Goal: Check status: Check status

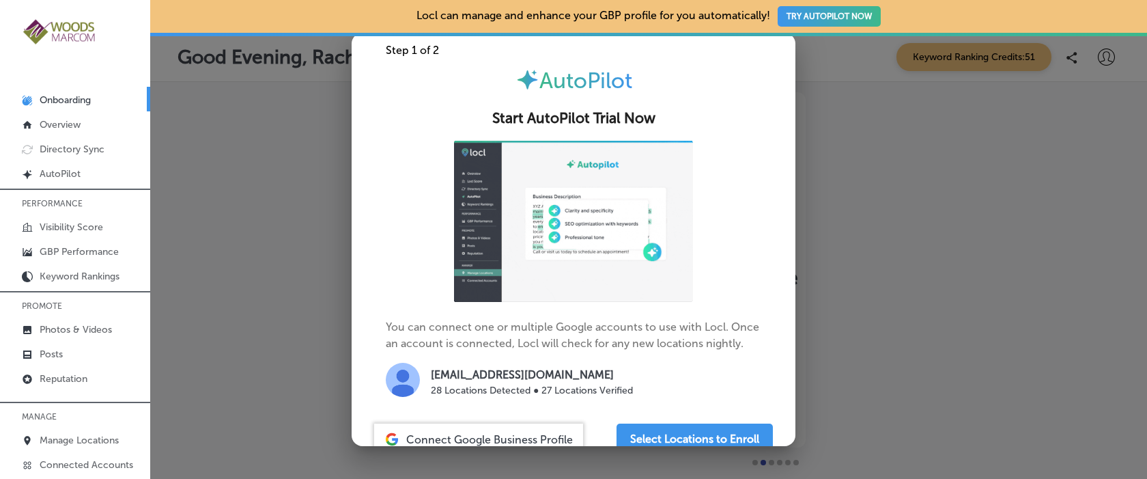
click at [259, 198] on div at bounding box center [573, 239] width 1147 height 479
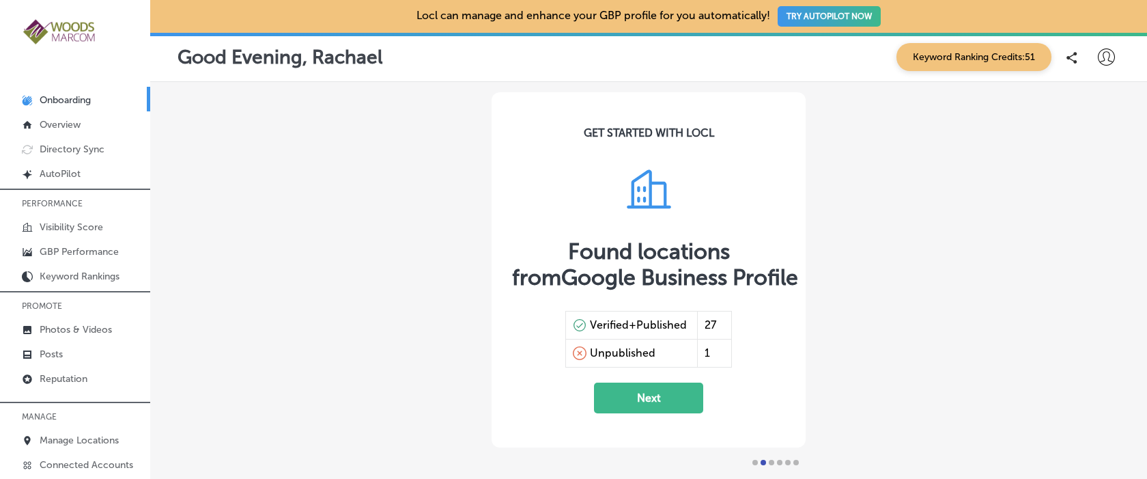
scroll to position [115, 0]
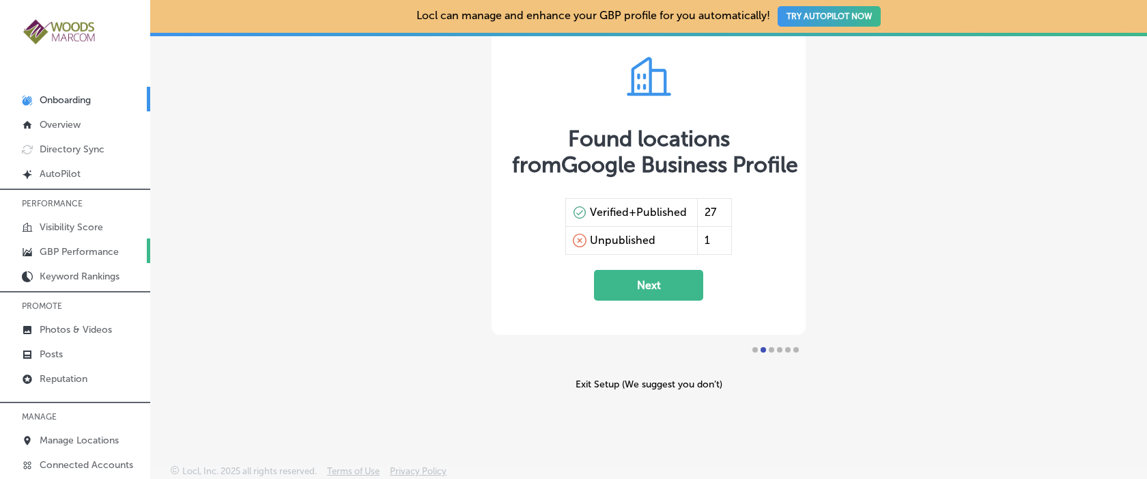
click at [87, 249] on p "GBP Performance" at bounding box center [79, 252] width 79 height 12
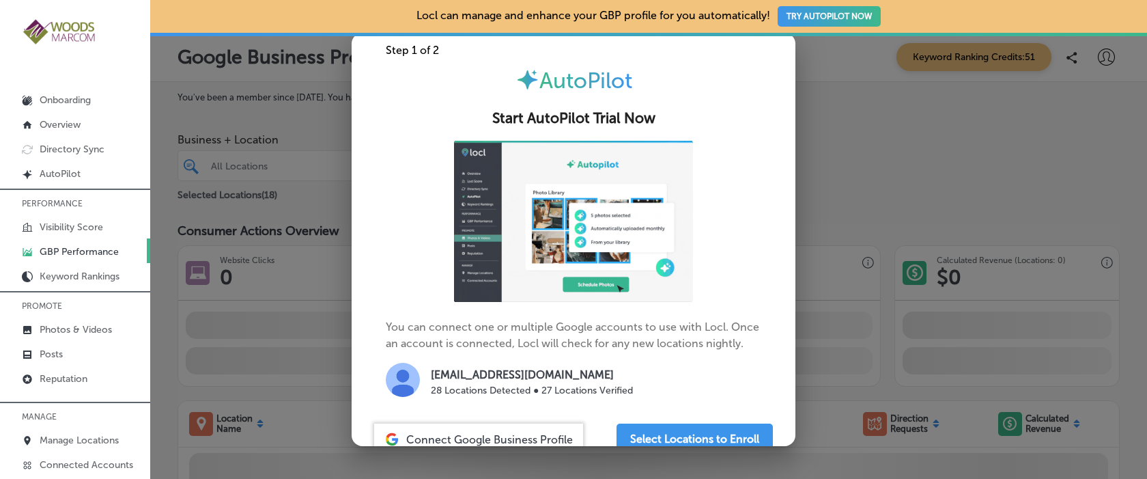
scroll to position [55, 0]
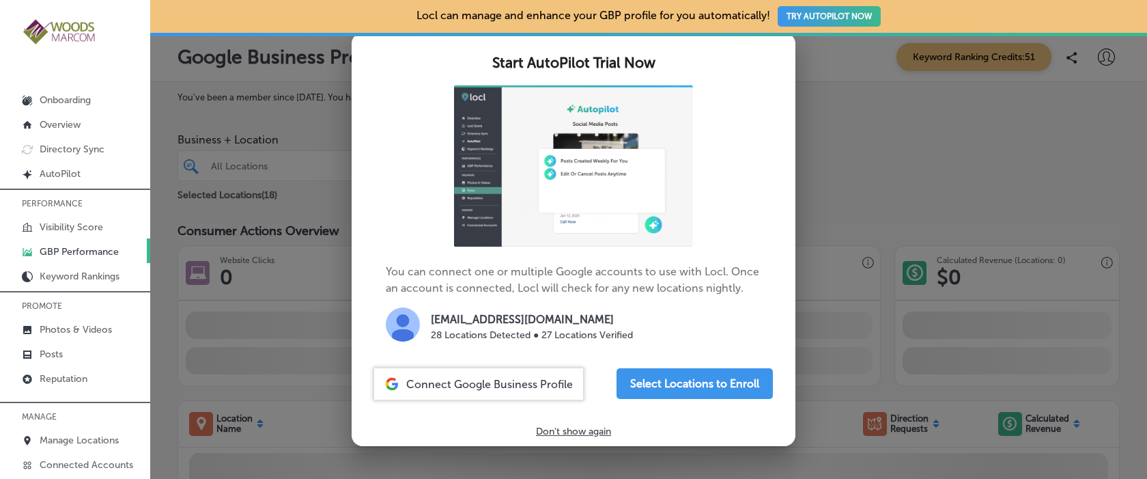
click at [578, 431] on p "Don't show again" at bounding box center [573, 431] width 75 height 12
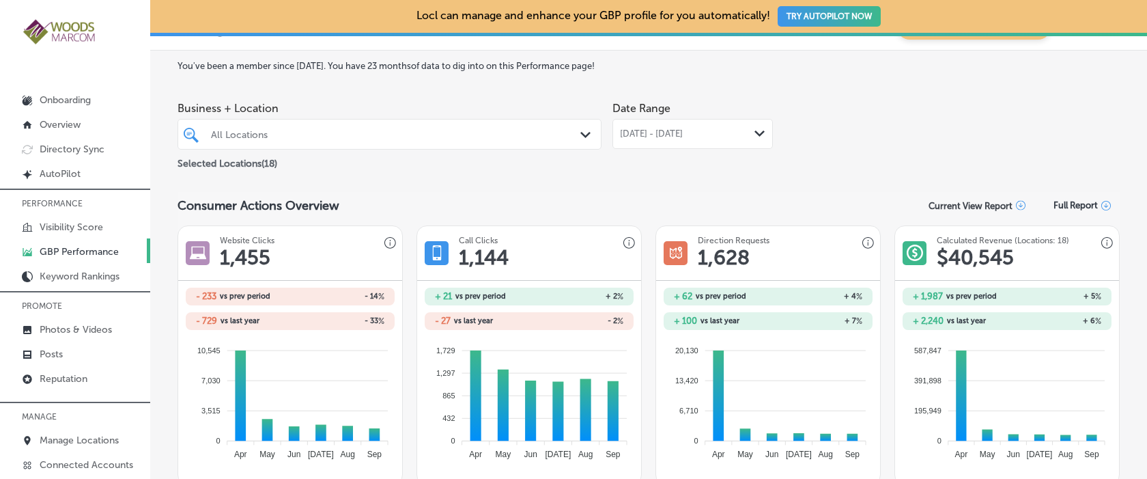
scroll to position [34, 0]
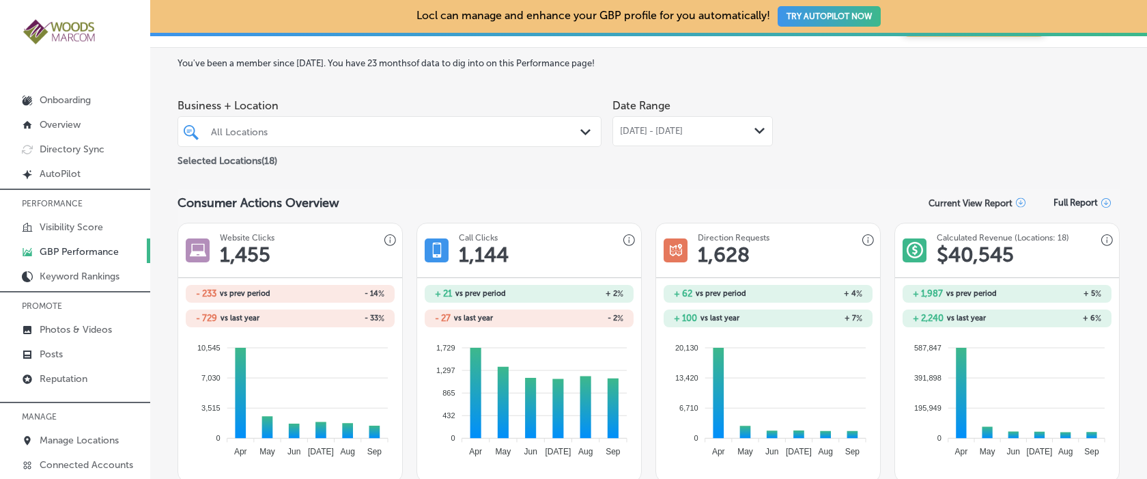
click at [295, 132] on div "All Locations" at bounding box center [396, 132] width 371 height 12
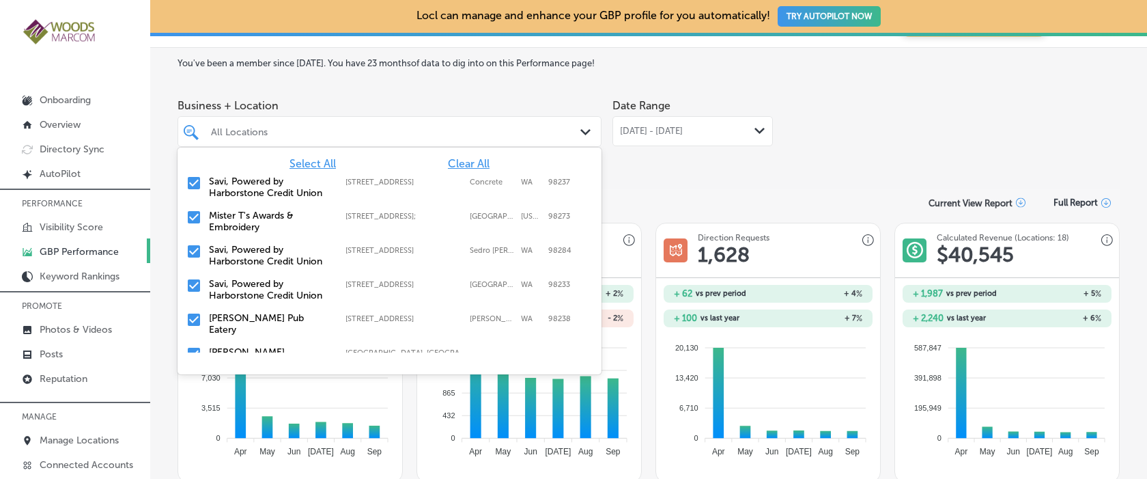
click at [478, 165] on span "Clear All" at bounding box center [469, 163] width 42 height 13
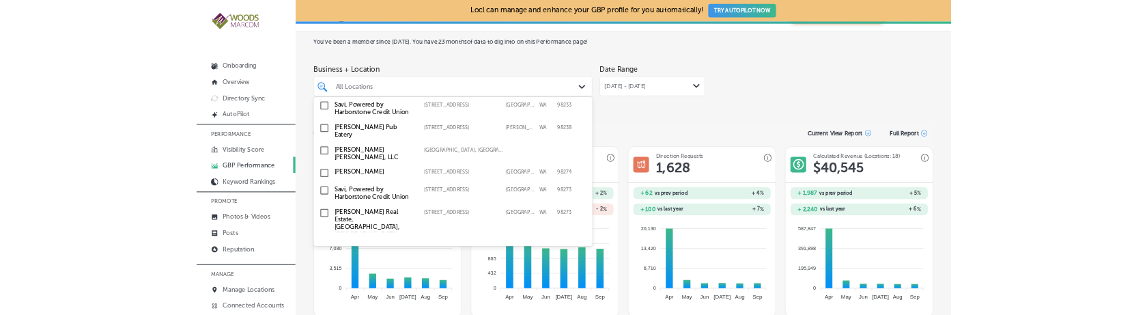
scroll to position [126, 0]
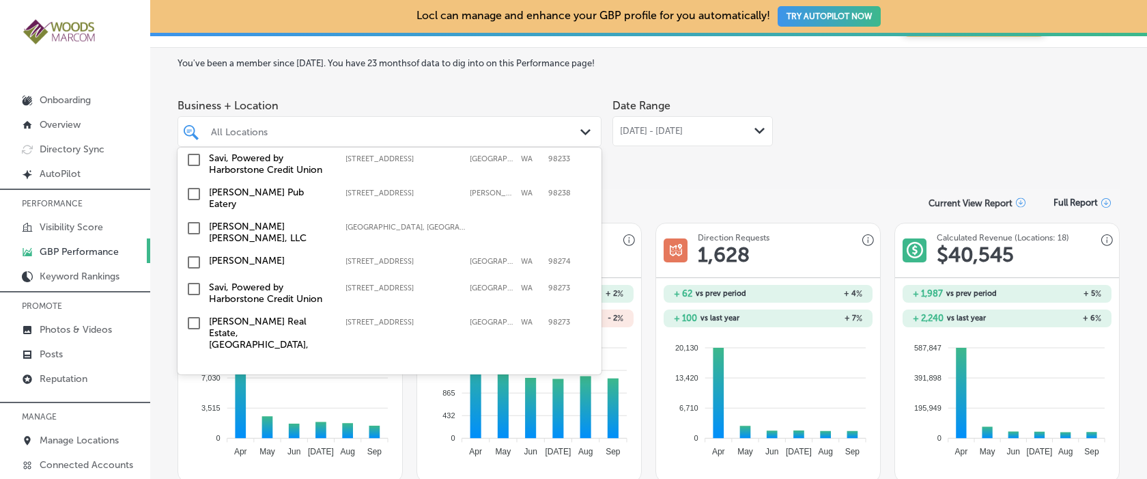
click at [191, 254] on input "checkbox" at bounding box center [194, 262] width 16 height 16
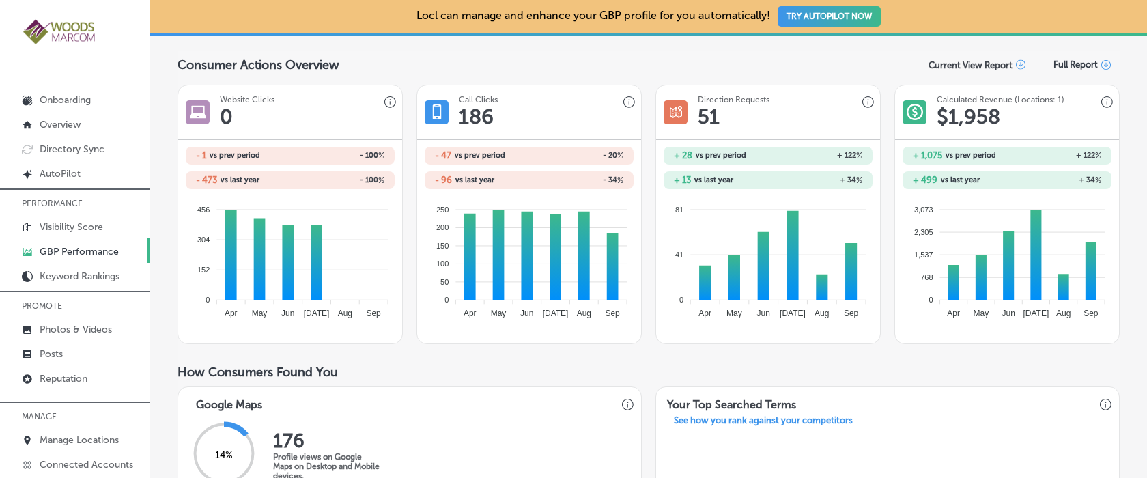
scroll to position [0, 0]
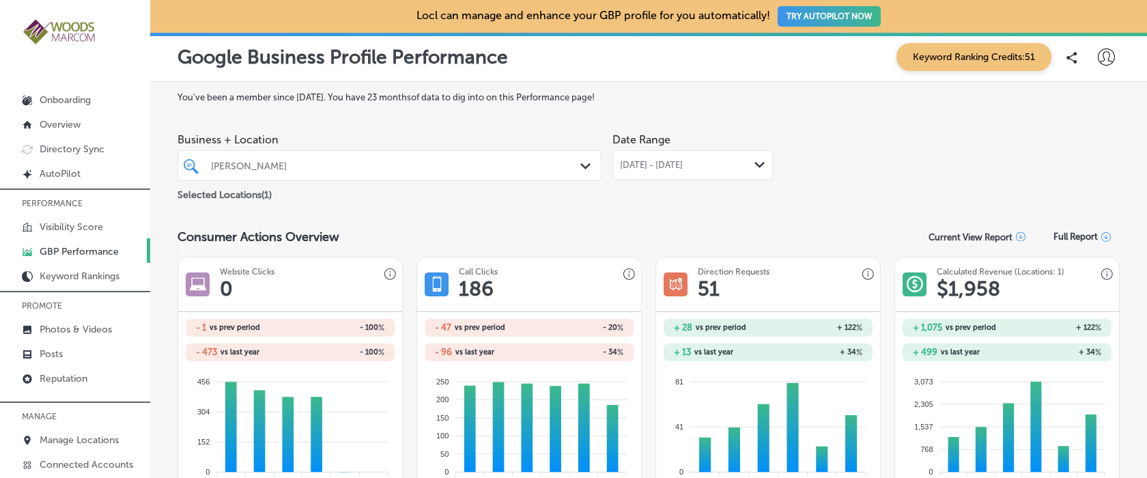
click at [744, 167] on div "[DATE] - [DATE] Path Created with Sketch." at bounding box center [692, 165] width 145 height 11
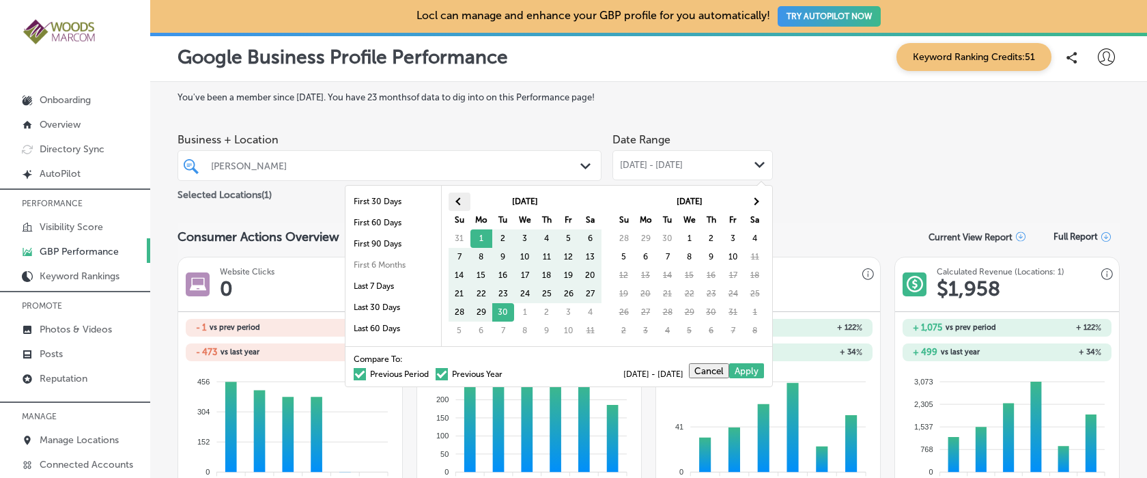
click at [460, 197] on th at bounding box center [460, 202] width 22 height 18
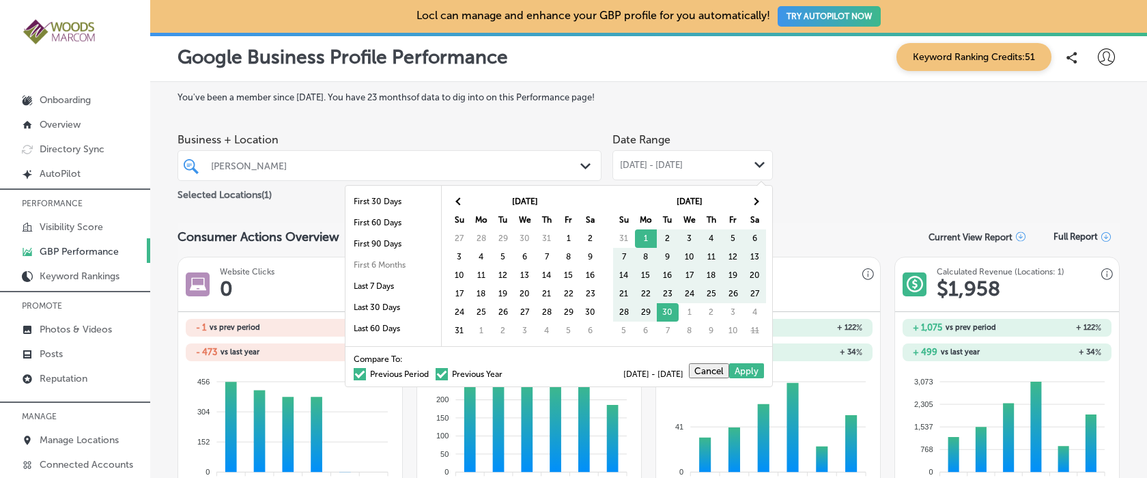
click at [925, 150] on div "Business + Location [PERSON_NAME] GYN Path Created with Sketch. Selected Locati…" at bounding box center [649, 164] width 943 height 76
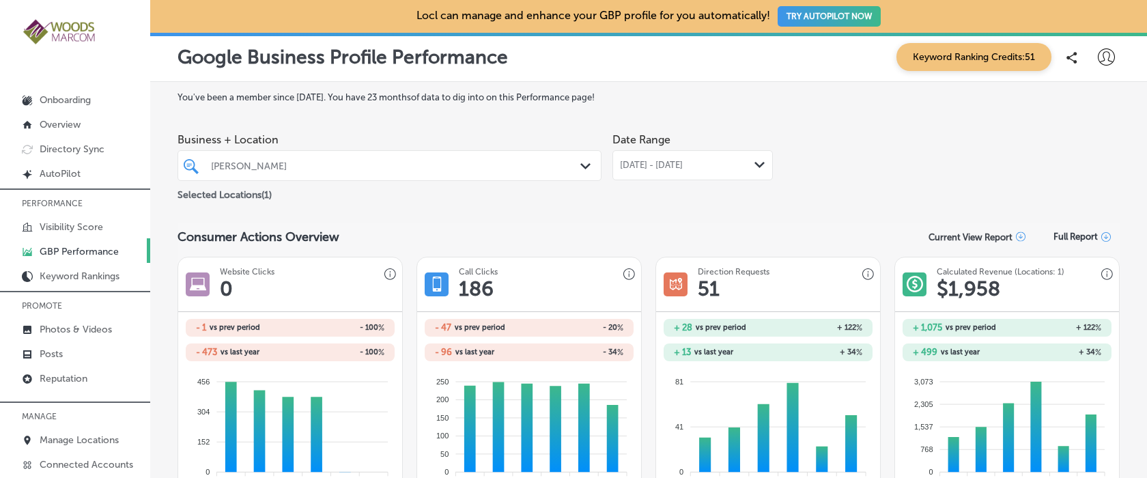
click at [645, 166] on span "[DATE] - [DATE]" at bounding box center [651, 165] width 63 height 11
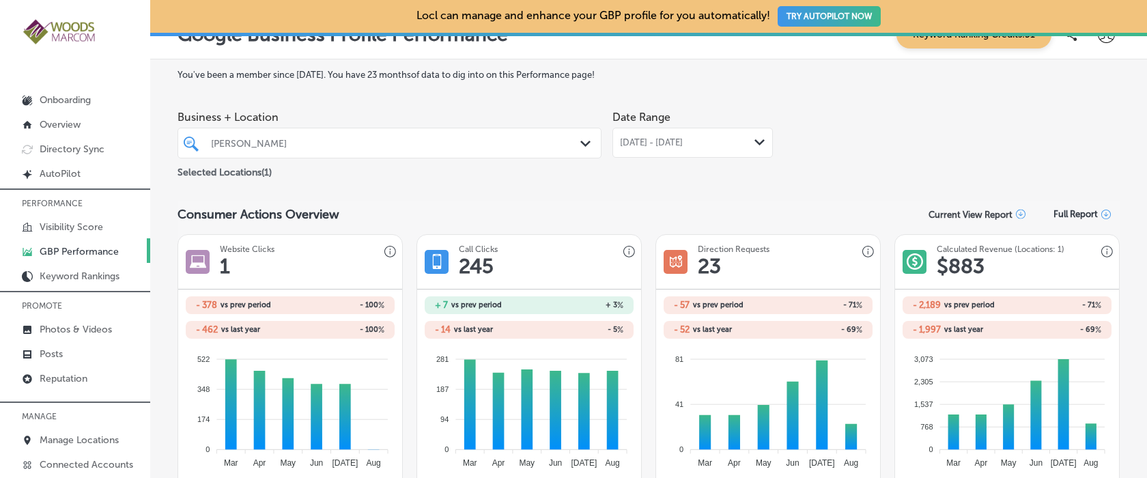
scroll to position [25, 0]
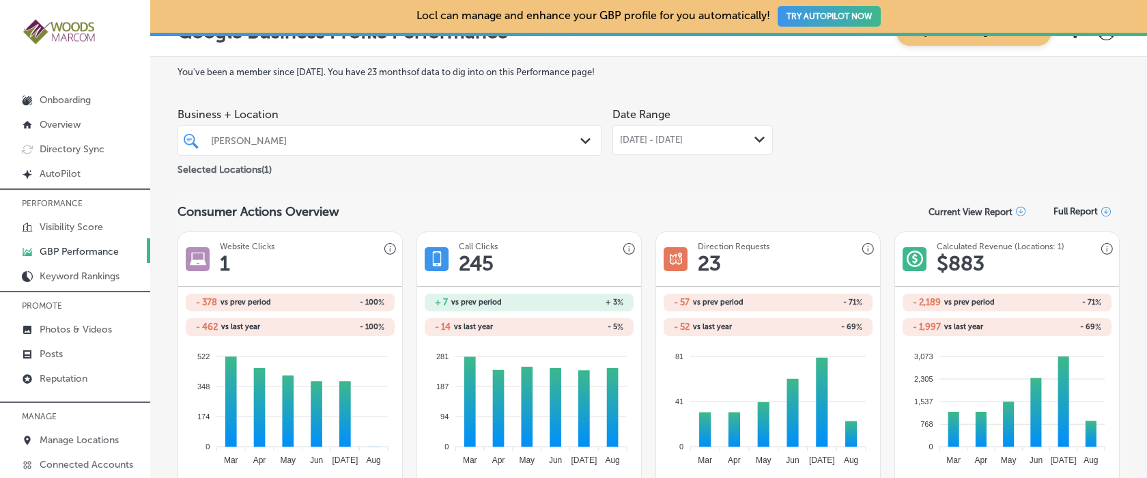
click at [738, 135] on div "[DATE] - [DATE] Path Created with Sketch." at bounding box center [692, 140] width 145 height 11
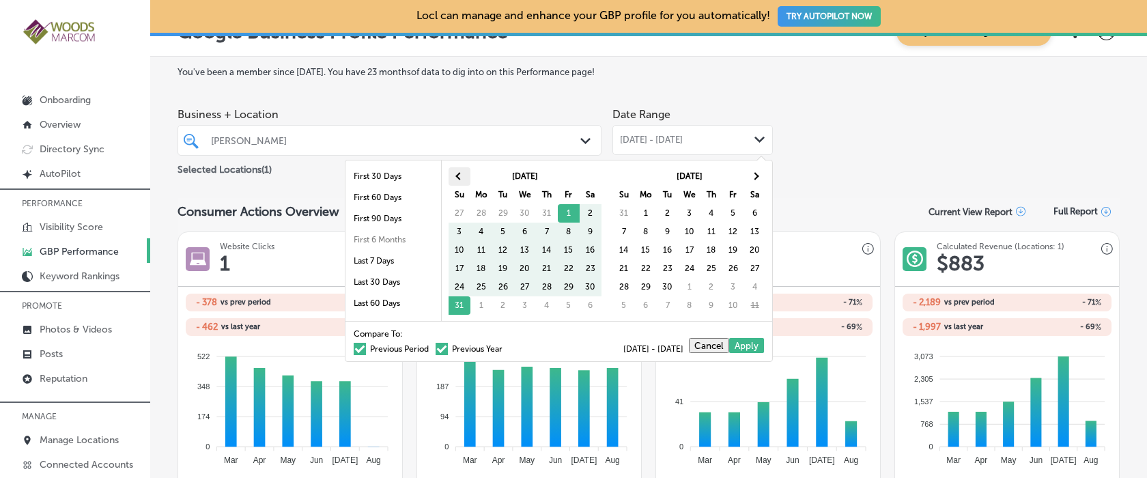
click at [457, 174] on span at bounding box center [460, 176] width 8 height 8
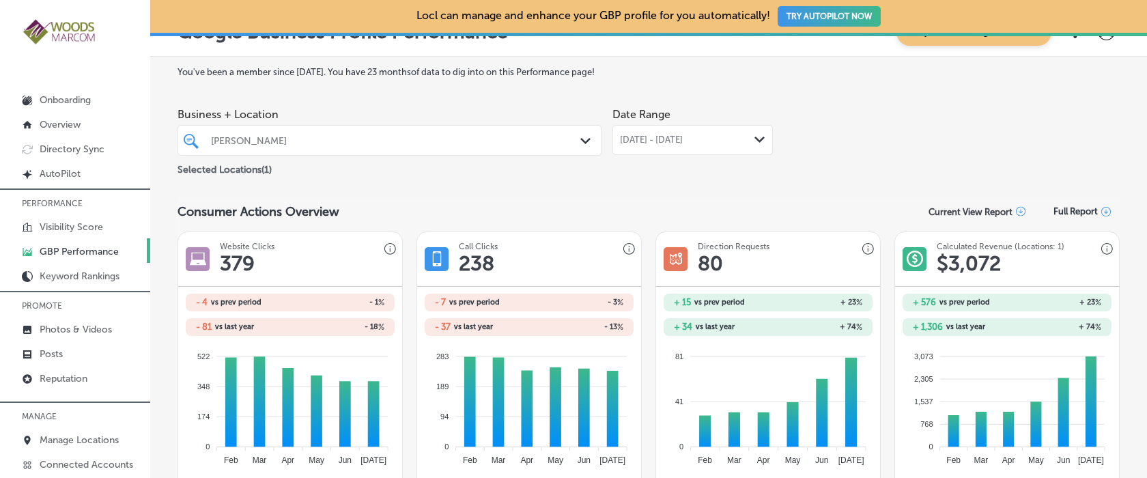
click at [382, 136] on div "[PERSON_NAME]" at bounding box center [396, 141] width 371 height 12
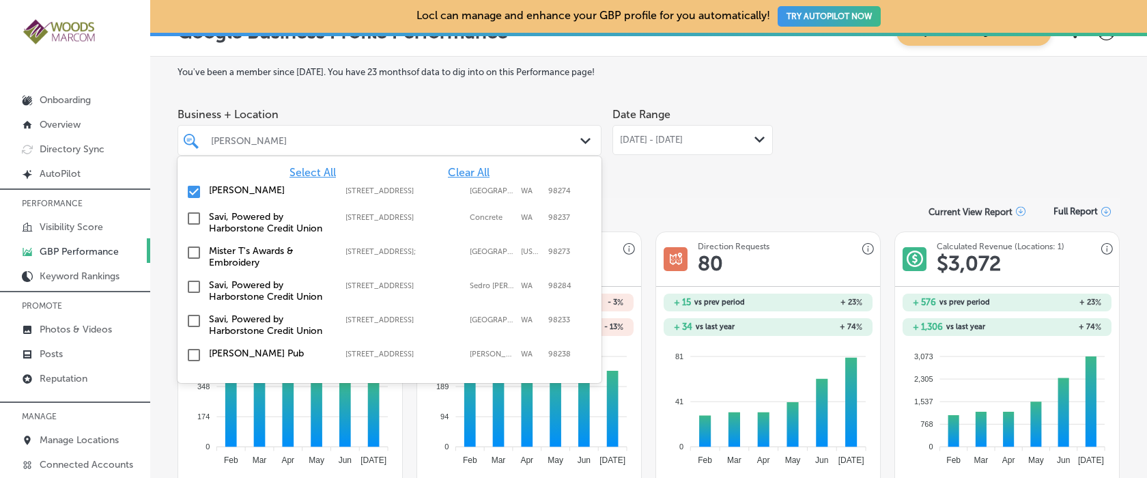
click at [664, 133] on div "[DATE] - [DATE] Path Created with Sketch." at bounding box center [693, 140] width 161 height 30
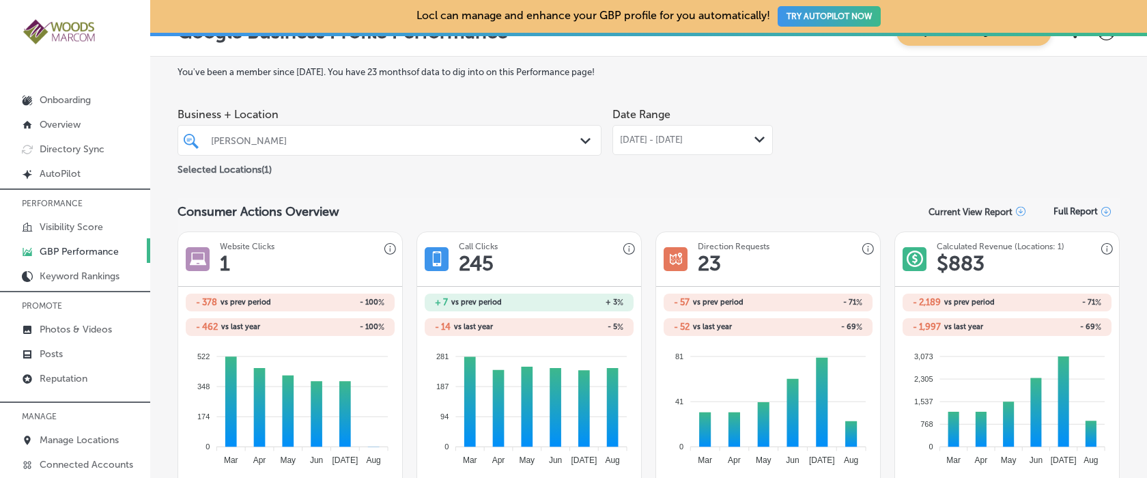
click at [683, 139] on span "[DATE] - [DATE]" at bounding box center [651, 140] width 63 height 11
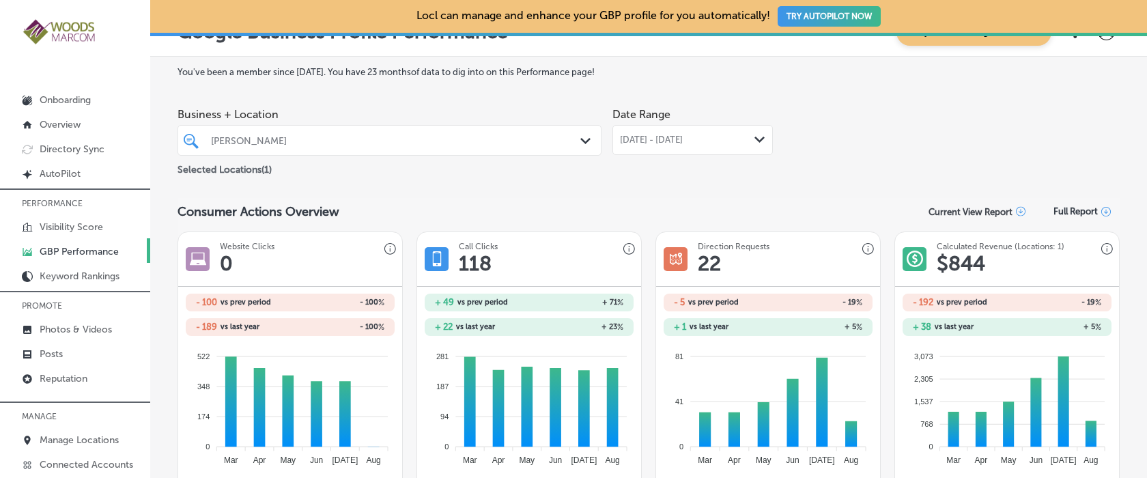
click at [683, 139] on span "[DATE] - [DATE]" at bounding box center [651, 140] width 63 height 11
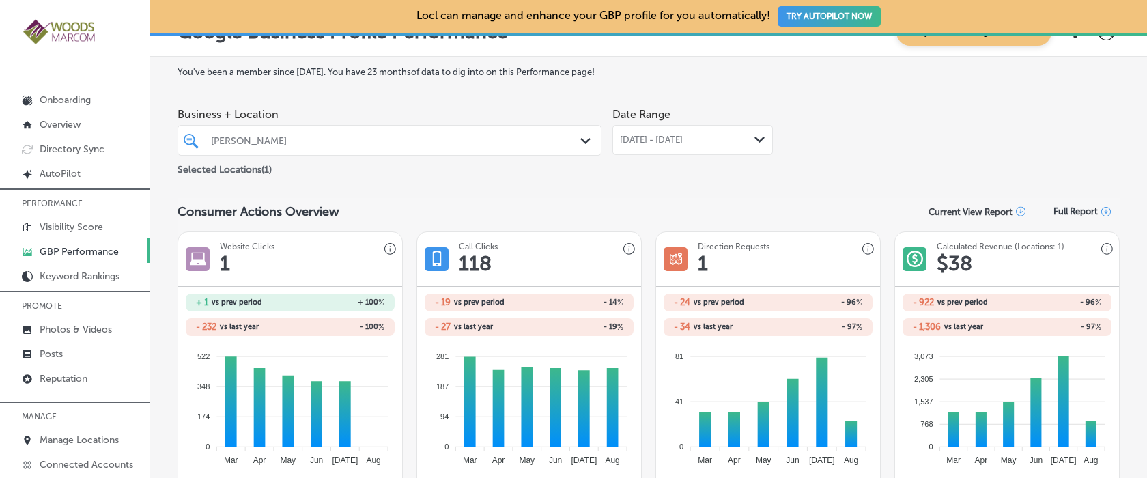
click at [683, 141] on span "[DATE] - [DATE]" at bounding box center [651, 140] width 63 height 11
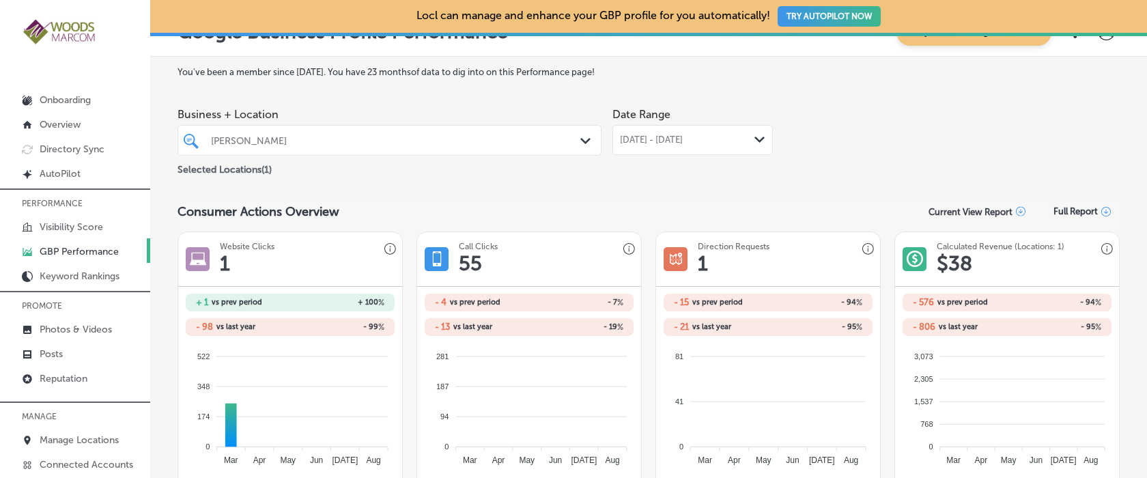
click at [735, 148] on div "[DATE] - [DATE] Path Created with Sketch." at bounding box center [693, 140] width 161 height 30
click at [683, 143] on span "[DATE] - [DATE]" at bounding box center [651, 140] width 63 height 11
click at [683, 137] on span "[DATE] - [DATE]" at bounding box center [651, 140] width 63 height 11
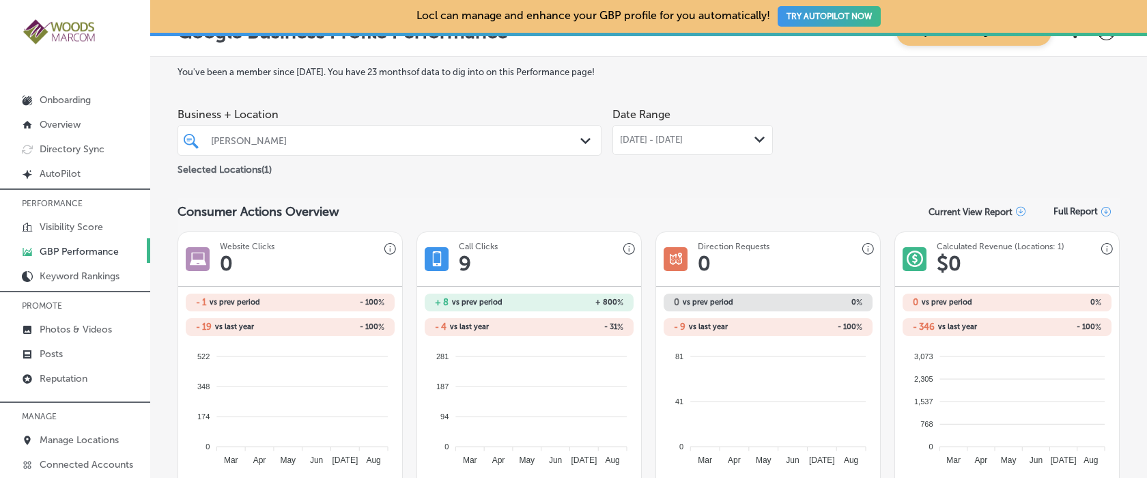
click at [683, 142] on span "[DATE] - [DATE]" at bounding box center [651, 140] width 63 height 11
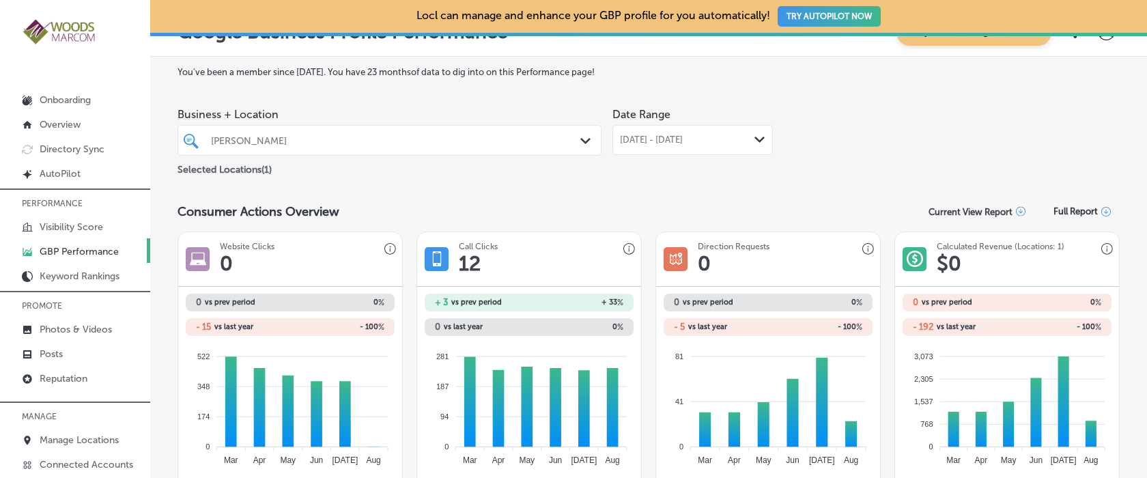
click at [683, 141] on span "[DATE] - [DATE]" at bounding box center [651, 140] width 63 height 11
